Goal: Transaction & Acquisition: Purchase product/service

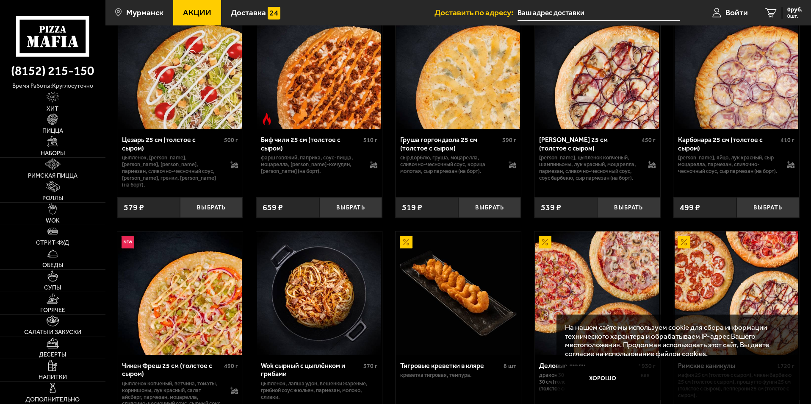
scroll to position [127, 0]
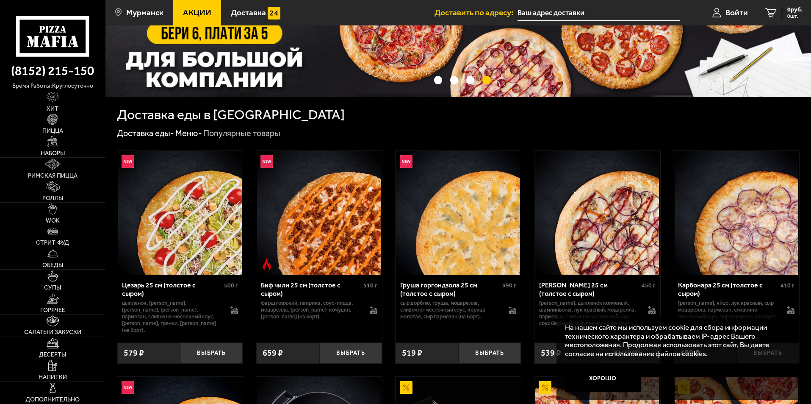
click at [53, 97] on img at bounding box center [52, 97] width 13 height 11
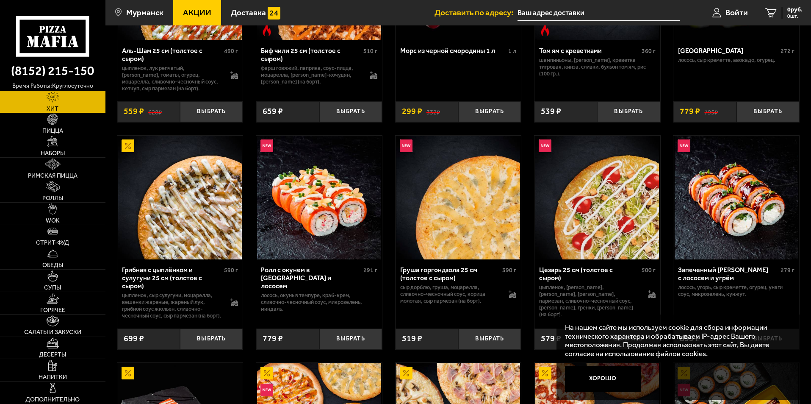
scroll to position [141, 0]
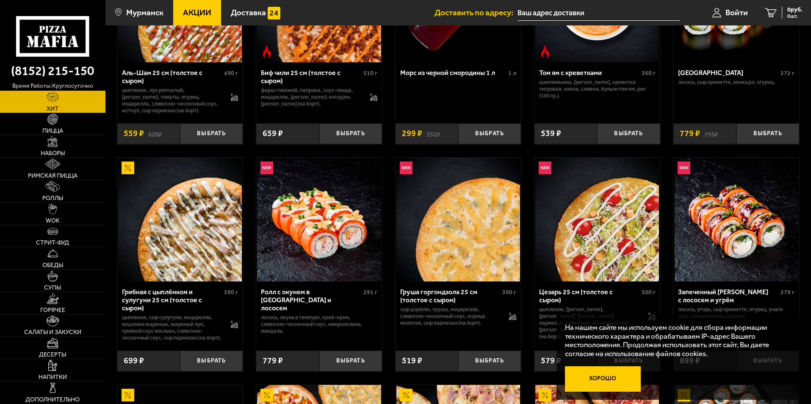
click at [605, 381] on button "Хорошо" at bounding box center [603, 378] width 76 height 25
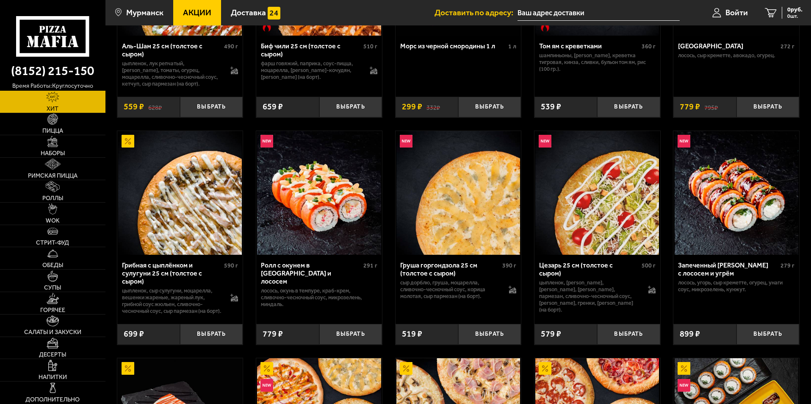
scroll to position [169, 0]
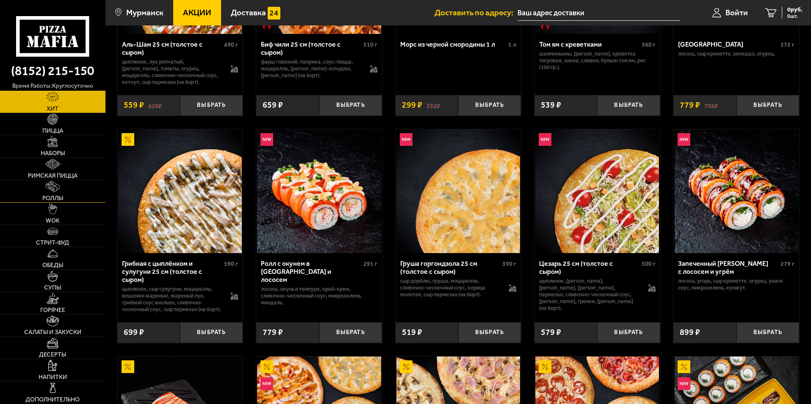
click at [66, 197] on link "Роллы" at bounding box center [52, 191] width 105 height 22
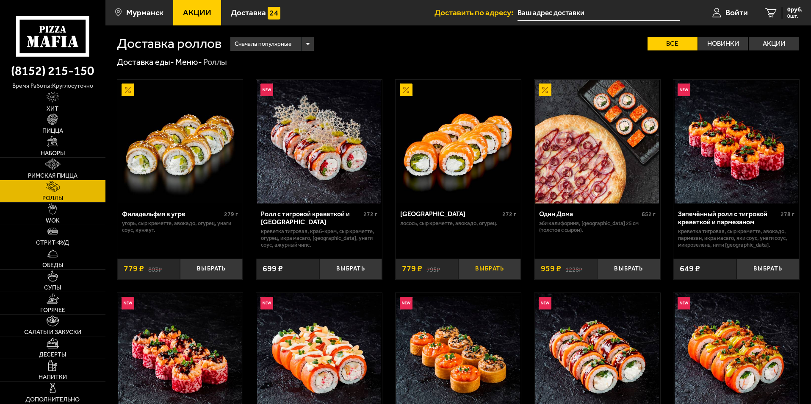
click at [476, 265] on button "Выбрать" at bounding box center [489, 268] width 63 height 21
click at [64, 171] on link "Римская пицца" at bounding box center [52, 169] width 105 height 22
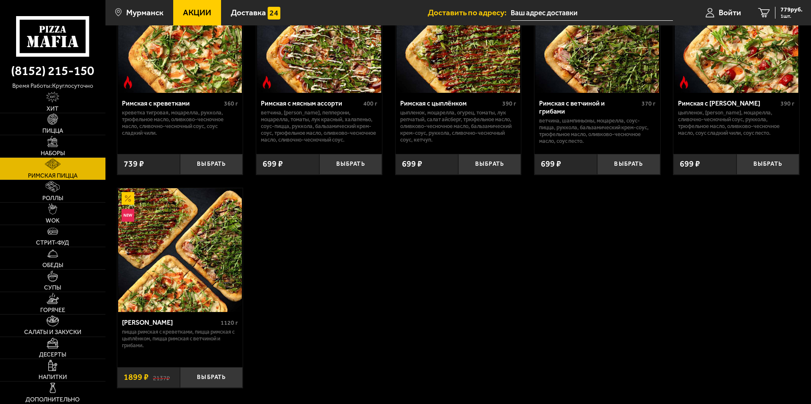
scroll to position [85, 0]
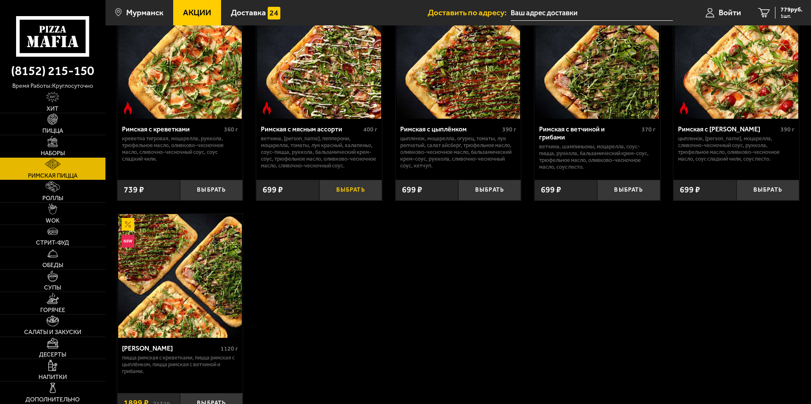
click at [355, 181] on button "Выбрать" at bounding box center [350, 190] width 63 height 21
click at [641, 190] on button "Выбрать" at bounding box center [628, 190] width 63 height 21
click at [791, 10] on span "2177 руб." at bounding box center [789, 10] width 25 height 6
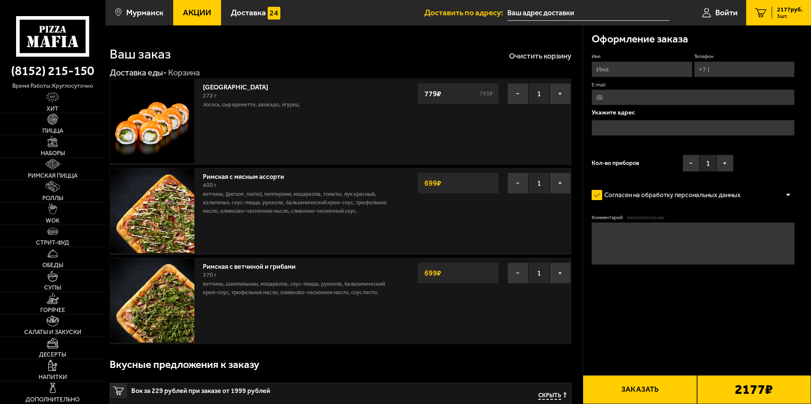
click at [658, 67] on input "Имя" at bounding box center [642, 69] width 100 height 16
type input "[PERSON_NAME]"
type input "[PHONE_NUMBER]"
type input "[EMAIL_ADDRESS][DOMAIN_NAME]"
click at [663, 124] on input "text" at bounding box center [693, 128] width 203 height 16
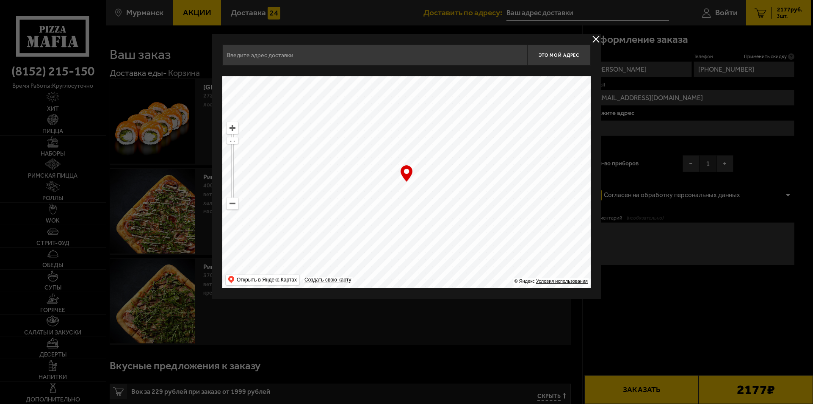
click at [595, 37] on button "delivery type" at bounding box center [596, 39] width 11 height 11
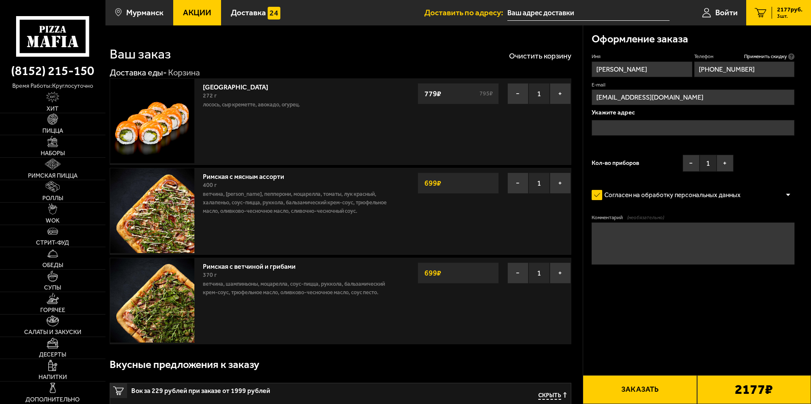
click at [639, 126] on input "text" at bounding box center [693, 128] width 203 height 16
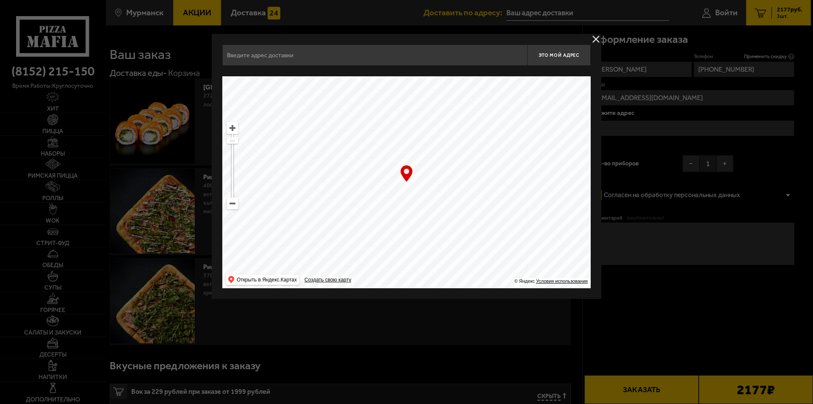
click at [346, 56] on input "text" at bounding box center [374, 54] width 305 height 21
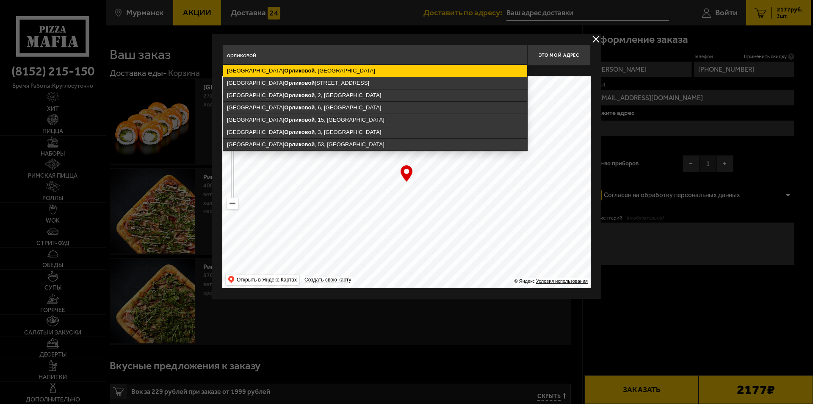
click at [342, 71] on ymaps "[GEOGRAPHIC_DATA][PERSON_NAME] , [GEOGRAPHIC_DATA]" at bounding box center [375, 71] width 304 height 12
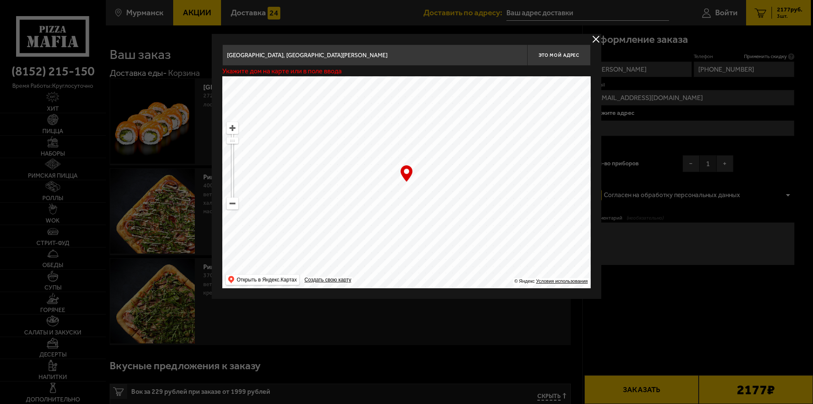
click at [344, 52] on input "[GEOGRAPHIC_DATA], [GEOGRAPHIC_DATA][PERSON_NAME]" at bounding box center [374, 54] width 305 height 21
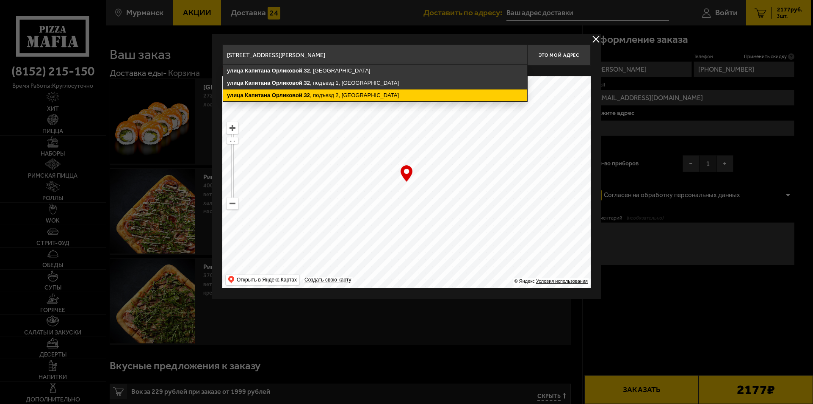
click at [355, 94] on ymaps "[STREET_ADDRESS][PERSON_NAME]" at bounding box center [375, 95] width 304 height 12
type input "[STREET_ADDRESS][PERSON_NAME]"
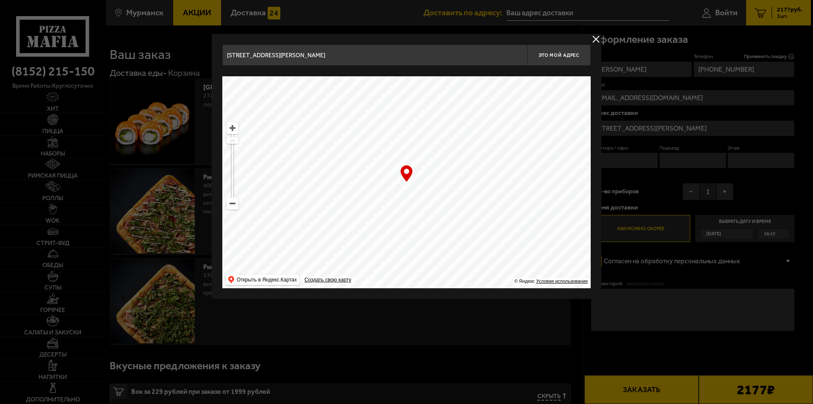
click at [595, 34] on button "delivery type" at bounding box center [596, 39] width 11 height 11
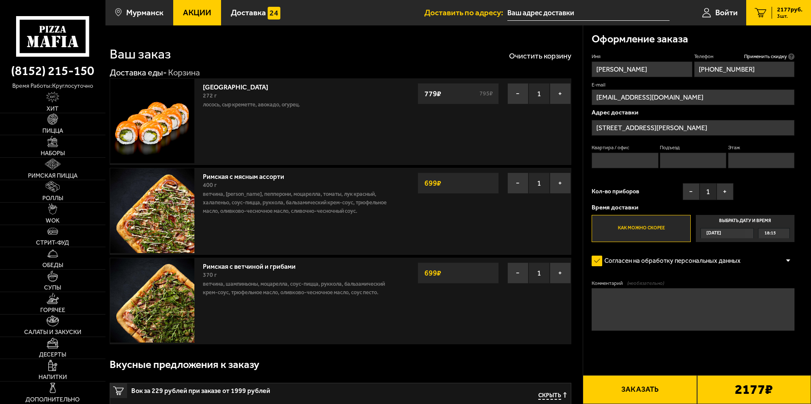
click at [638, 160] on input "Квартира / офис" at bounding box center [625, 161] width 67 height 16
type input "73"
click at [677, 160] on input "Подъезд" at bounding box center [693, 161] width 67 height 16
type input "2"
click at [766, 159] on input "Этаж" at bounding box center [761, 161] width 67 height 16
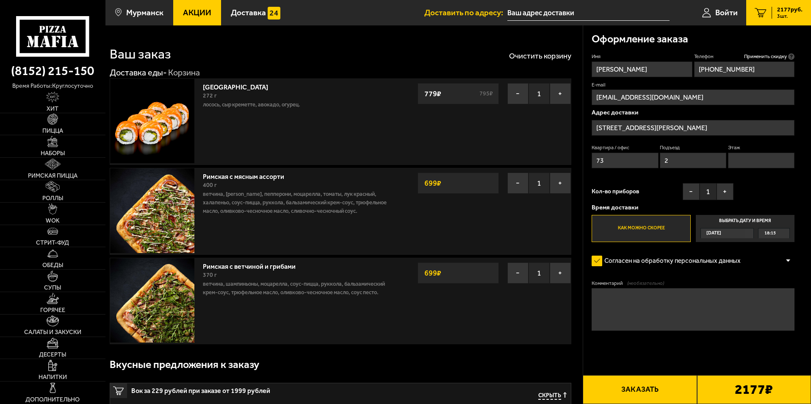
type input "1"
click at [727, 192] on button "+" at bounding box center [725, 191] width 17 height 17
click at [647, 231] on label "Как можно скорее" at bounding box center [641, 228] width 99 height 27
click at [0, 0] on input "Как можно скорее" at bounding box center [0, 0] width 0 height 0
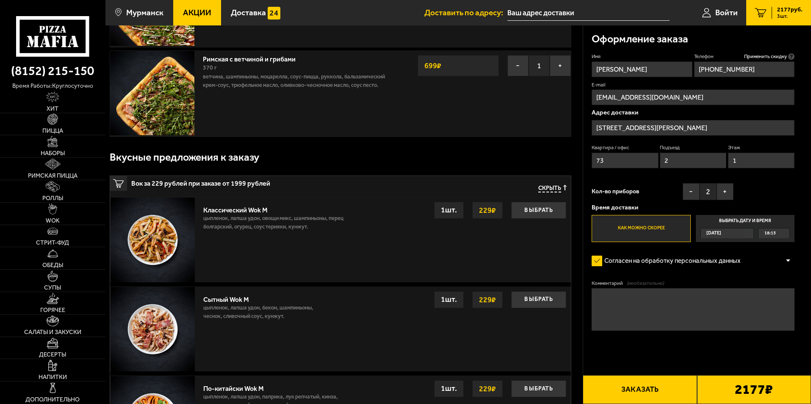
scroll to position [212, 0]
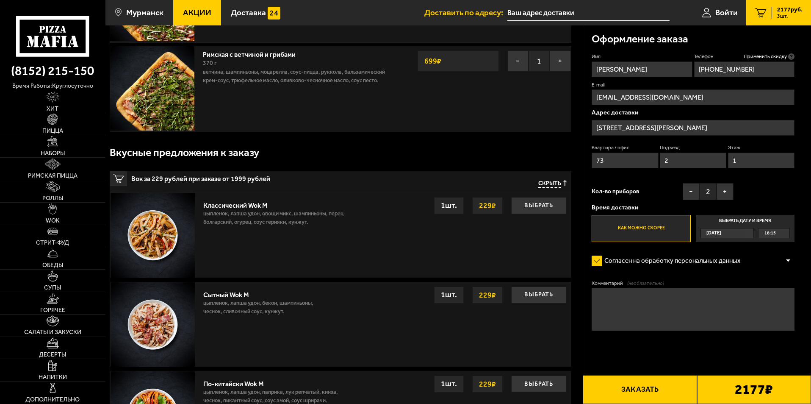
click at [643, 389] on button "Заказать" at bounding box center [640, 389] width 114 height 29
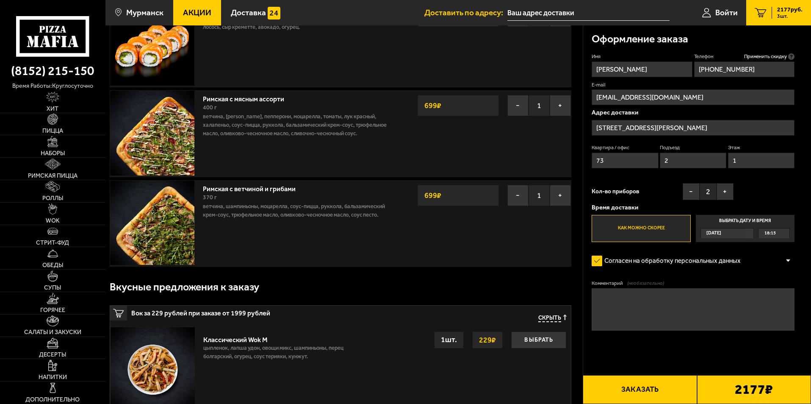
scroll to position [85, 0]
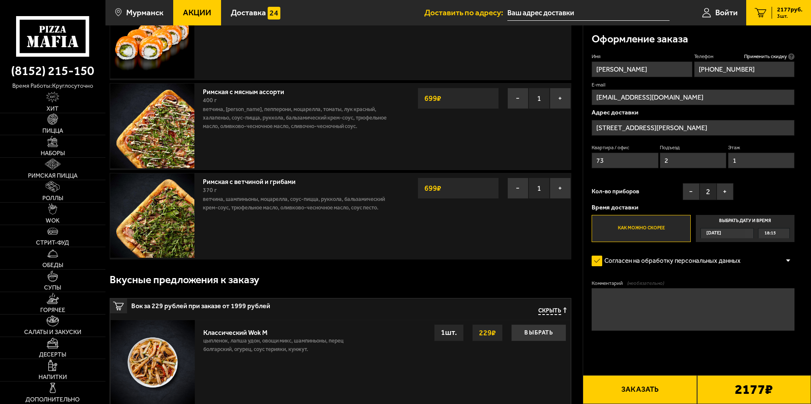
click at [634, 385] on button "Заказать" at bounding box center [640, 389] width 114 height 29
drag, startPoint x: 634, startPoint y: 391, endPoint x: 648, endPoint y: 360, distance: 33.8
click at [634, 390] on button "Заказать" at bounding box center [640, 389] width 114 height 29
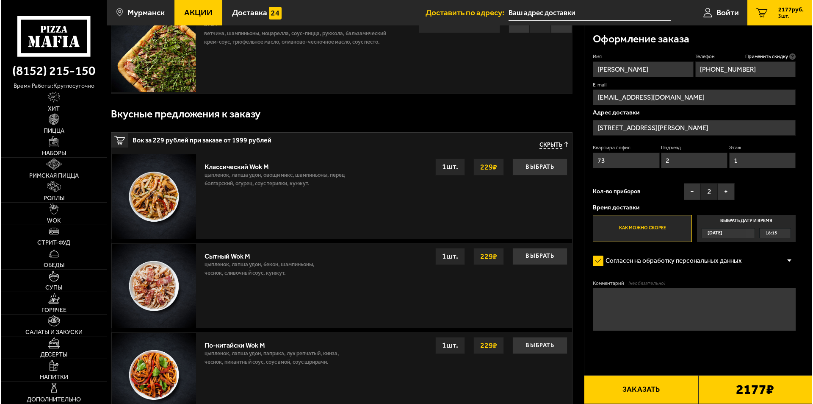
scroll to position [254, 0]
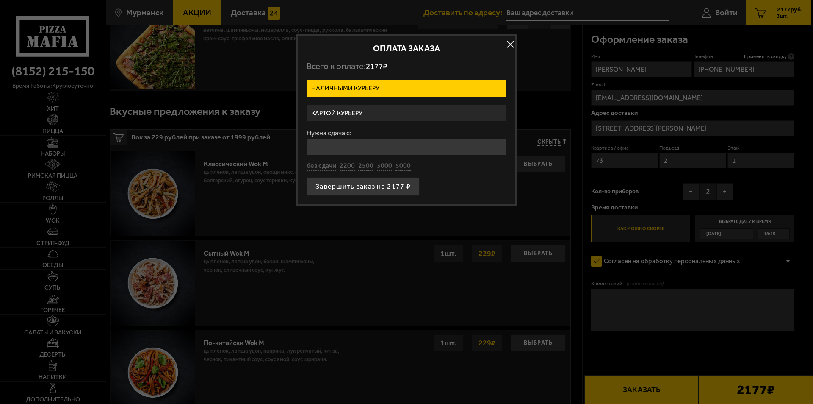
click at [401, 110] on label "Картой курьеру" at bounding box center [407, 113] width 200 height 17
click at [0, 0] on input "Картой курьеру" at bounding box center [0, 0] width 0 height 0
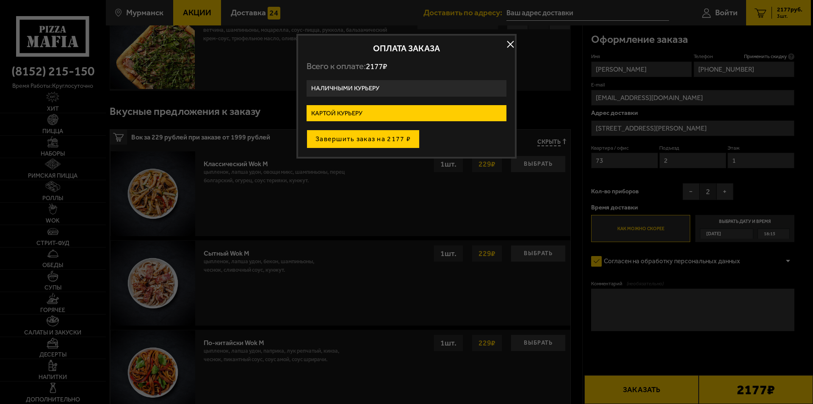
click at [388, 141] on button "Завершить заказ на 2177 ₽" at bounding box center [363, 139] width 113 height 19
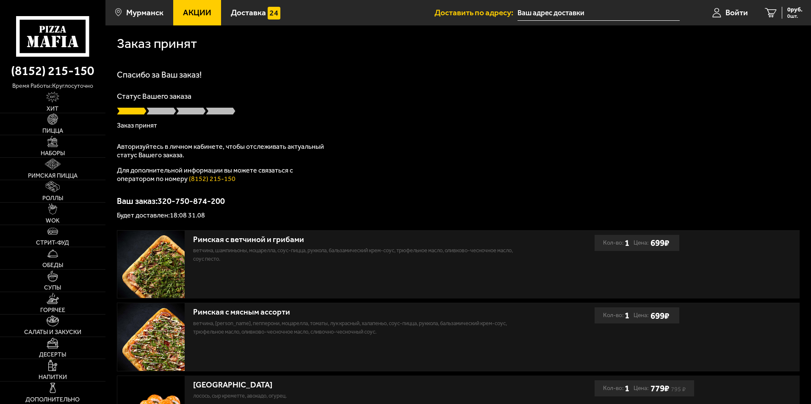
click at [559, 16] on input "text" at bounding box center [599, 13] width 162 height 16
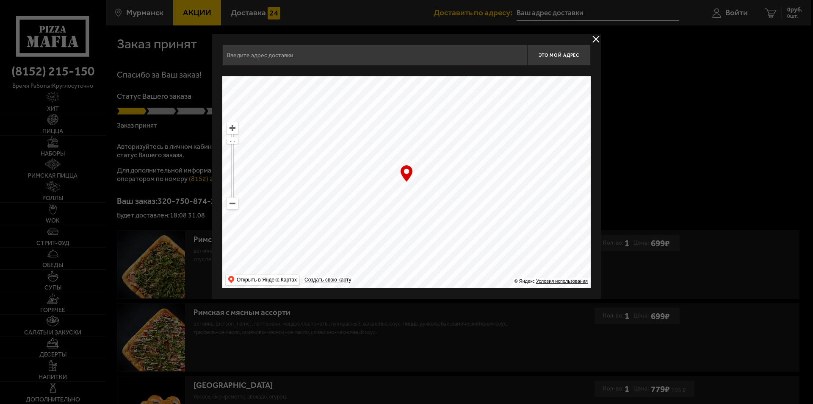
drag, startPoint x: 419, startPoint y: 200, endPoint x: 444, endPoint y: 114, distance: 89.7
click at [444, 114] on ymaps at bounding box center [406, 182] width 369 height 212
drag, startPoint x: 437, startPoint y: 172, endPoint x: 478, endPoint y: 106, distance: 77.5
click at [477, 106] on ymaps at bounding box center [406, 182] width 369 height 212
drag, startPoint x: 441, startPoint y: 212, endPoint x: 505, endPoint y: 119, distance: 112.8
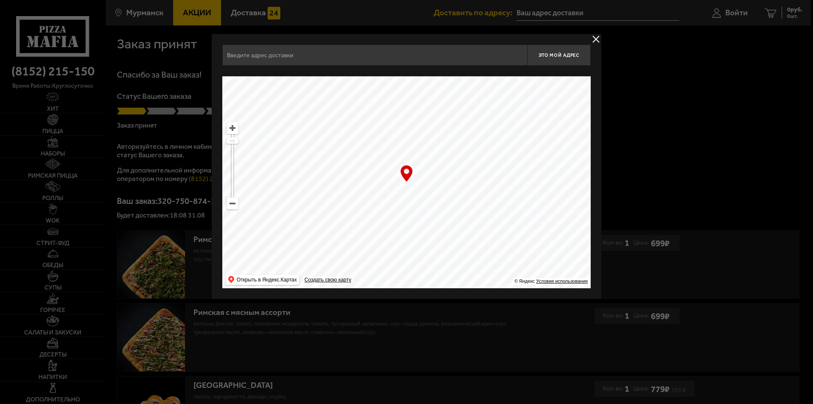
click at [505, 119] on ymaps at bounding box center [406, 182] width 369 height 212
drag, startPoint x: 485, startPoint y: 181, endPoint x: 559, endPoint y: 248, distance: 99.9
click at [565, 257] on ymaps at bounding box center [406, 182] width 369 height 212
drag, startPoint x: 490, startPoint y: 201, endPoint x: 402, endPoint y: 122, distance: 118.2
click at [407, 126] on ymaps at bounding box center [406, 182] width 369 height 212
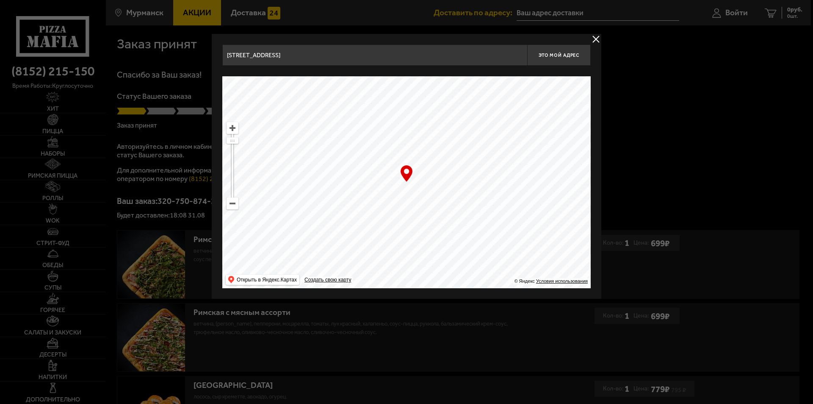
drag, startPoint x: 448, startPoint y: 166, endPoint x: 416, endPoint y: 145, distance: 38.0
click at [416, 145] on ymaps at bounding box center [406, 182] width 369 height 212
type input "[STREET_ADDRESS][PERSON_NAME]"
drag, startPoint x: 235, startPoint y: 139, endPoint x: 242, endPoint y: 153, distance: 15.4
click at [242, 153] on ymaps "… © Яндекс Условия использования Открыть в Яндекс.Картах Создать свою карту" at bounding box center [406, 182] width 369 height 212
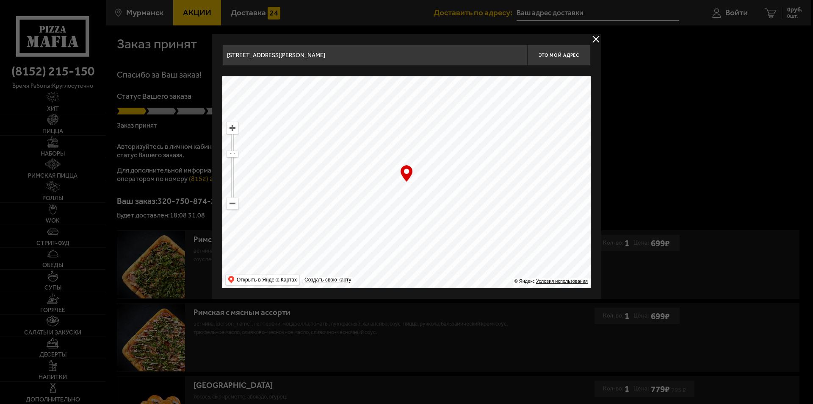
click at [597, 37] on button "delivery type" at bounding box center [596, 39] width 11 height 11
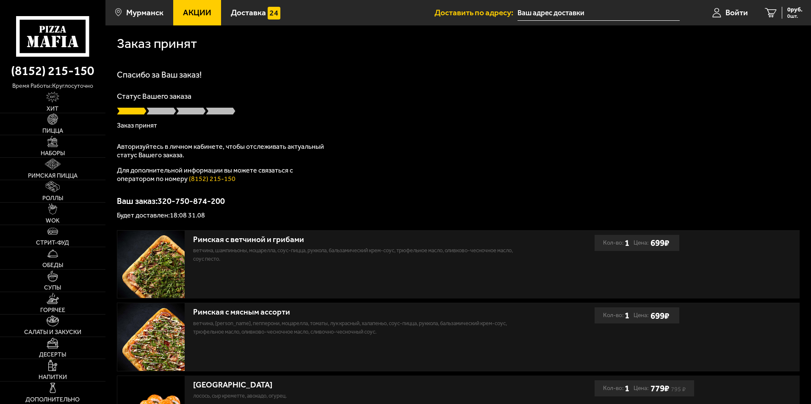
click at [550, 13] on input "text" at bounding box center [599, 13] width 162 height 16
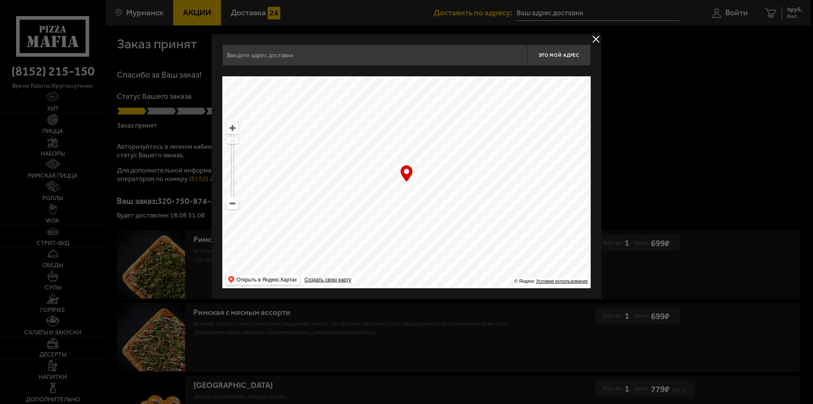
click at [596, 39] on button "delivery type" at bounding box center [596, 39] width 11 height 11
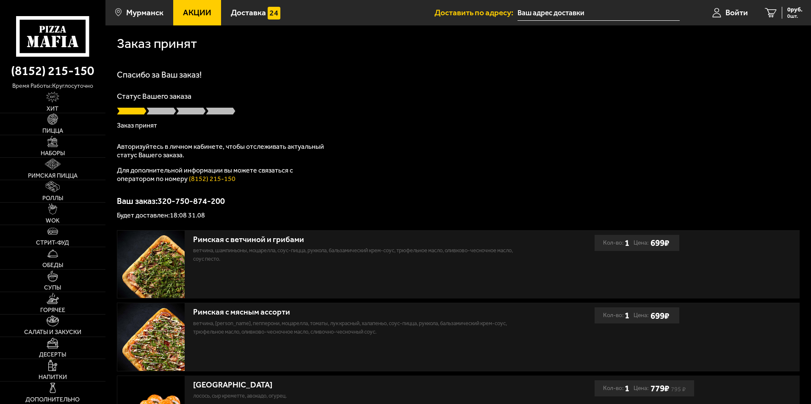
click at [486, 10] on span "Доставить по адресу:" at bounding box center [476, 12] width 83 height 8
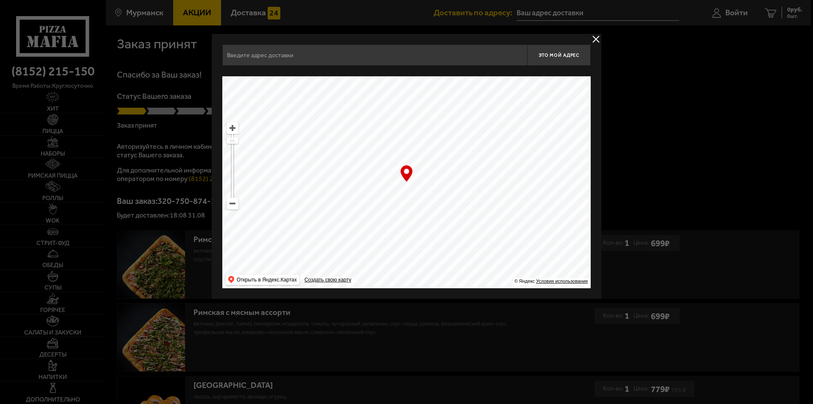
click at [598, 37] on button "delivery type" at bounding box center [596, 39] width 11 height 11
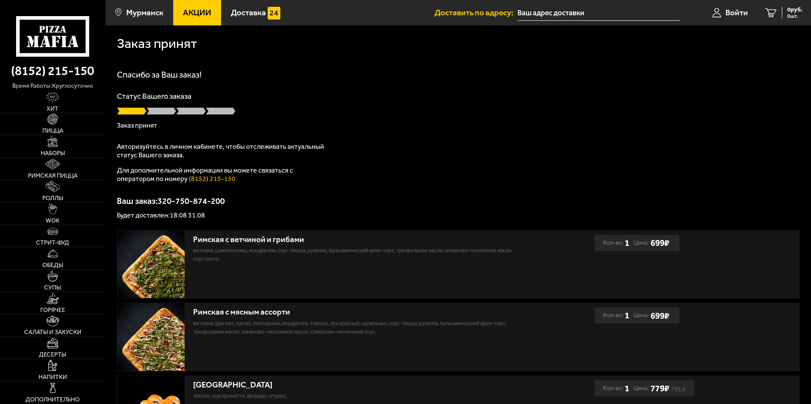
click at [488, 12] on span "Доставить по адресу:" at bounding box center [476, 12] width 83 height 8
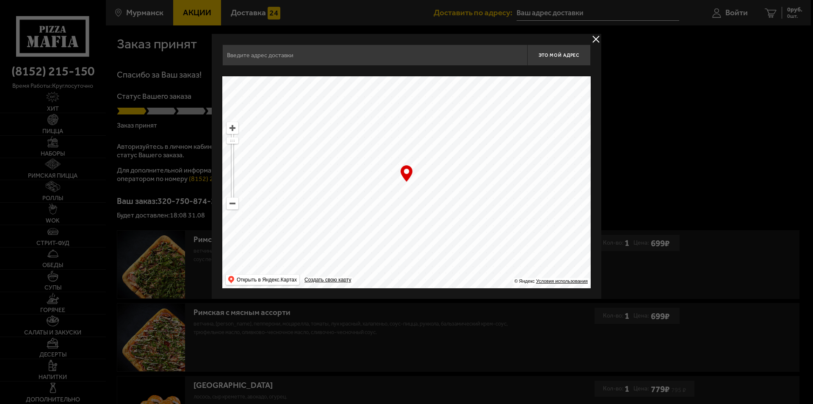
click at [599, 42] on button "delivery type" at bounding box center [596, 39] width 11 height 11
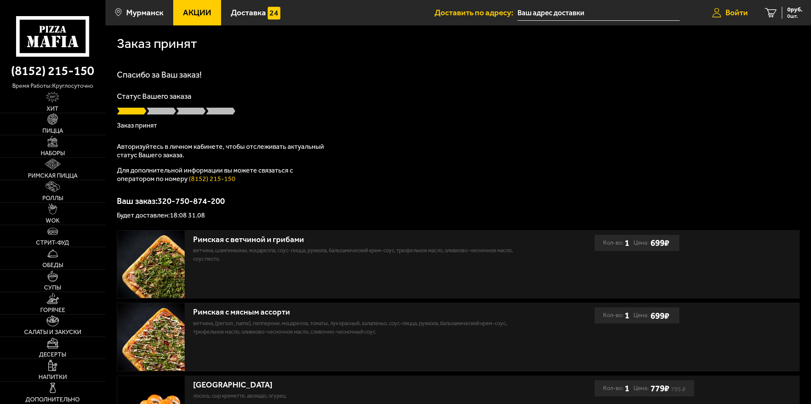
click at [739, 13] on span "Войти" at bounding box center [737, 12] width 22 height 8
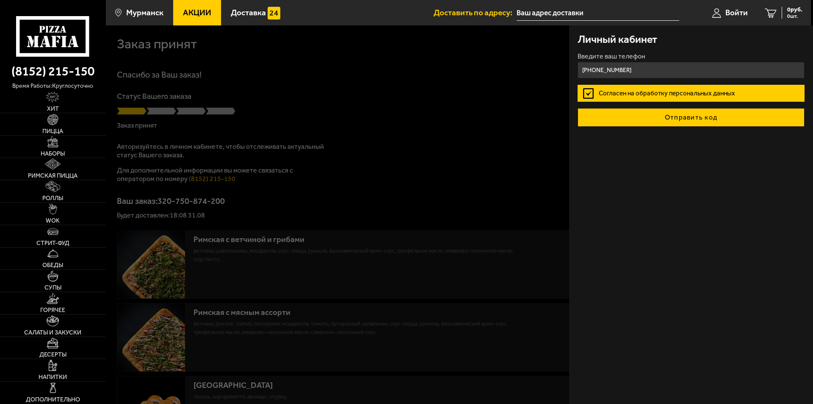
type input "[PHONE_NUMBER]"
click at [700, 119] on button "Отправить код" at bounding box center [691, 117] width 227 height 19
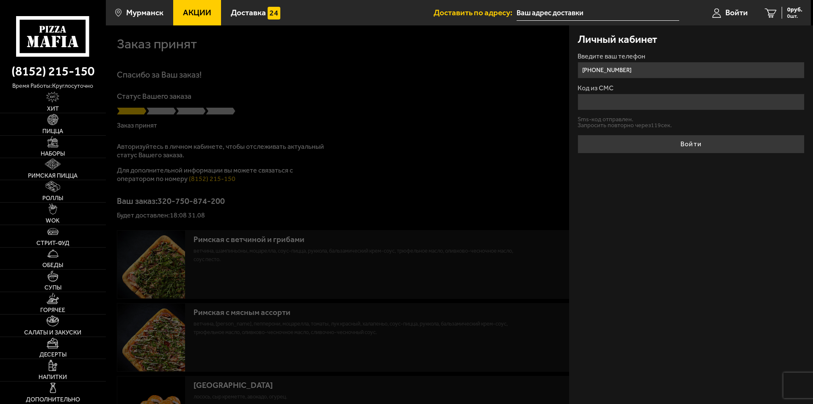
click at [645, 106] on input "Код из СМС" at bounding box center [691, 102] width 227 height 17
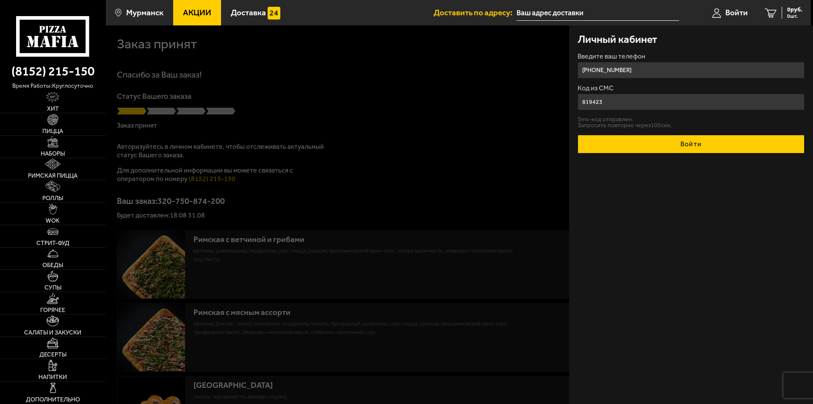
type input "819423"
click at [681, 145] on button "Войти" at bounding box center [691, 144] width 227 height 19
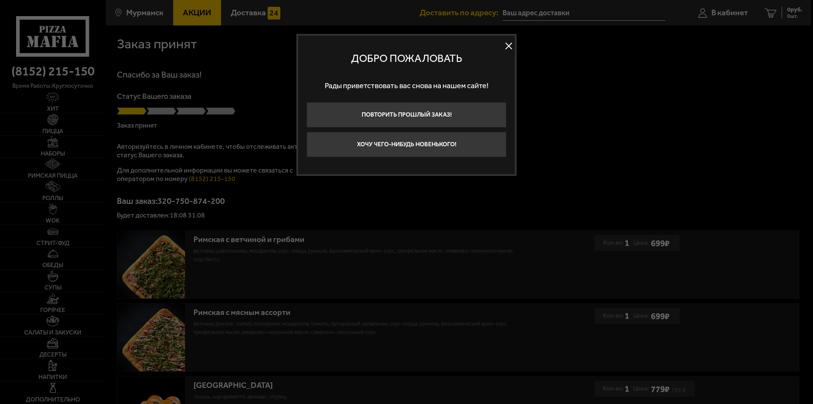
click at [507, 40] on button at bounding box center [508, 46] width 13 height 13
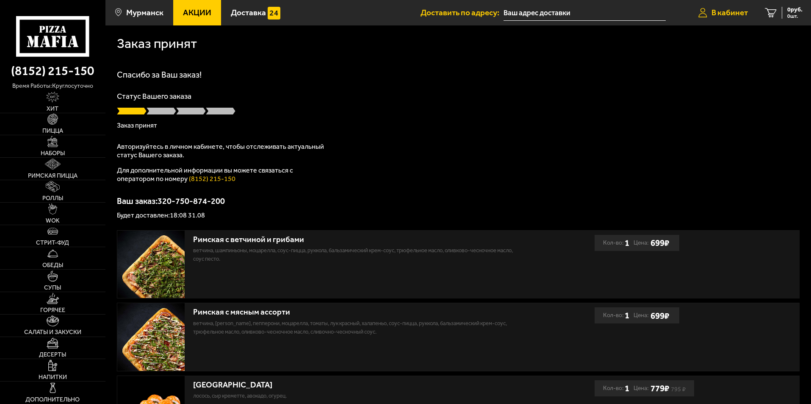
click at [729, 11] on span "В кабинет" at bounding box center [730, 12] width 36 height 8
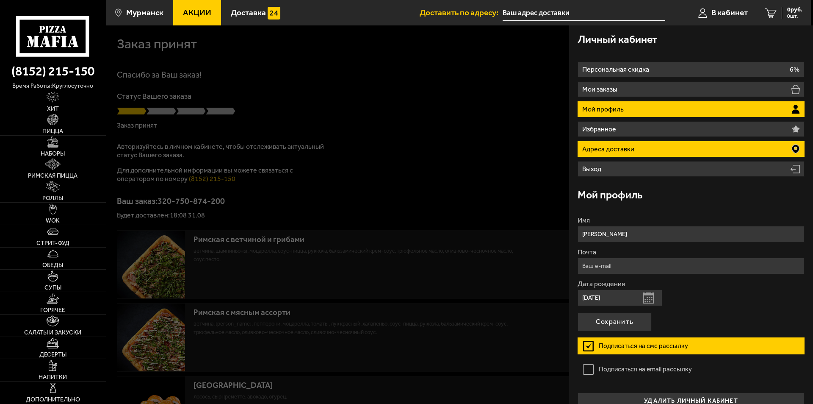
click at [631, 152] on p "Адреса доставки" at bounding box center [609, 149] width 54 height 7
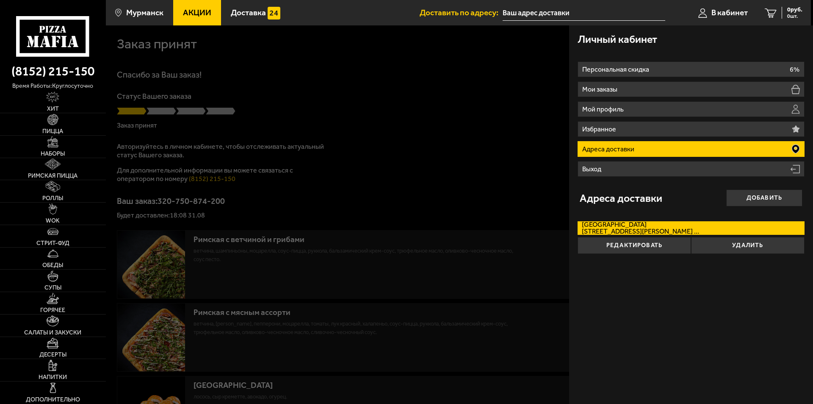
click at [631, 152] on p "Адреса доставки" at bounding box center [609, 149] width 54 height 7
click at [718, 228] on label "[STREET_ADDRESS][PERSON_NAME] 73" at bounding box center [691, 228] width 227 height 14
click at [0, 0] on input "[STREET_ADDRESS][PERSON_NAME] 73" at bounding box center [0, 0] width 0 height 0
click at [483, 84] on div at bounding box center [512, 227] width 813 height 404
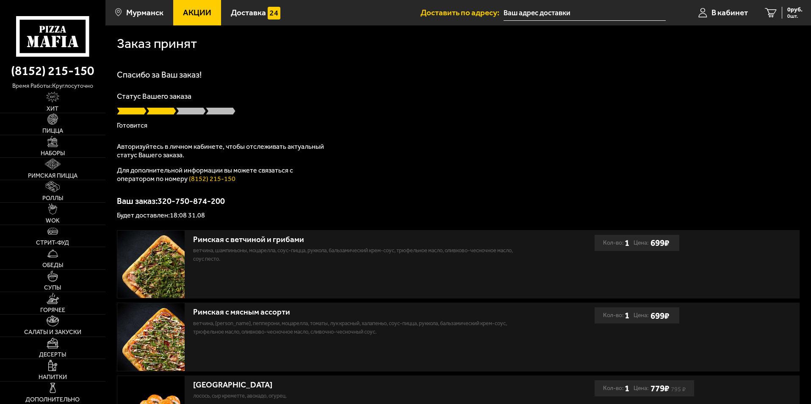
click at [191, 109] on span at bounding box center [191, 111] width 30 height 8
click at [215, 150] on p "Авторизуйтесь в личном кабинете, чтобы отслеживать актуальный статус Вашего зак…" at bounding box center [223, 150] width 212 height 17
click at [256, 140] on div "Спасибо за Ваш заказ! Статус Вашего заказа Готовится Авторизуйтесь в личном каб…" at bounding box center [458, 144] width 683 height 148
click at [519, 16] on input "text" at bounding box center [585, 13] width 162 height 16
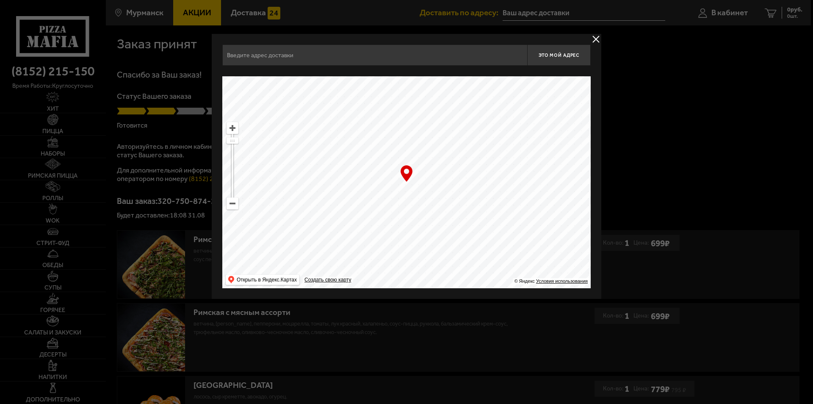
drag, startPoint x: 418, startPoint y: 195, endPoint x: 424, endPoint y: 190, distance: 7.5
click at [424, 190] on ymaps at bounding box center [406, 182] width 369 height 212
click at [597, 39] on button "delivery type" at bounding box center [596, 39] width 11 height 11
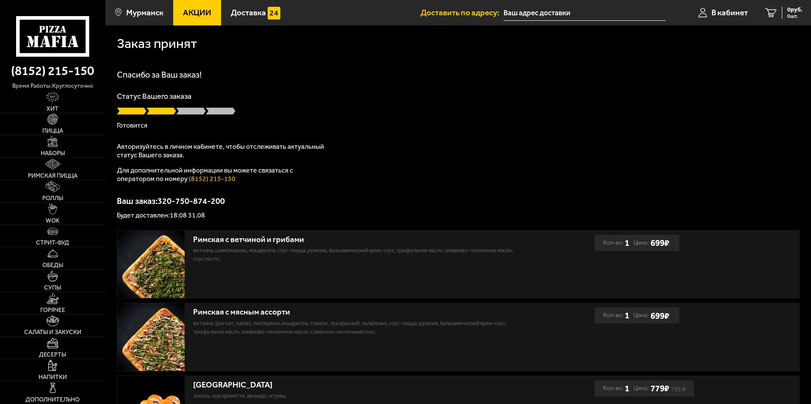
click at [542, 11] on input "text" at bounding box center [585, 13] width 162 height 16
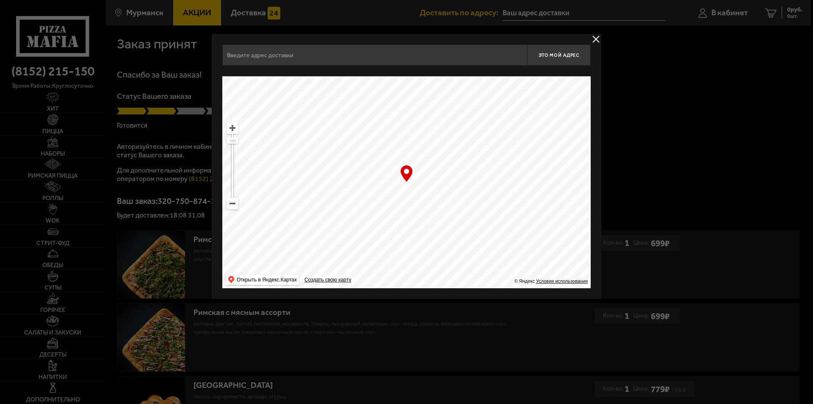
click at [599, 31] on div at bounding box center [406, 202] width 813 height 404
